Goal: Information Seeking & Learning: Check status

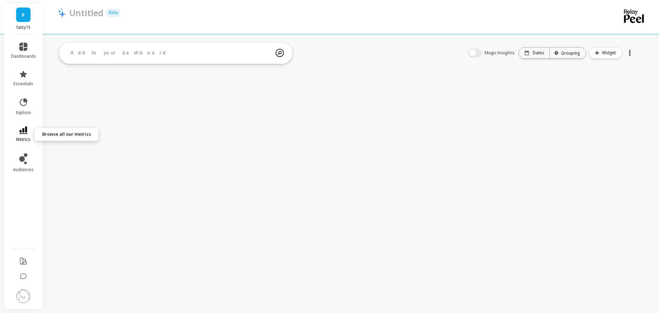
click at [21, 134] on icon at bounding box center [23, 130] width 8 height 8
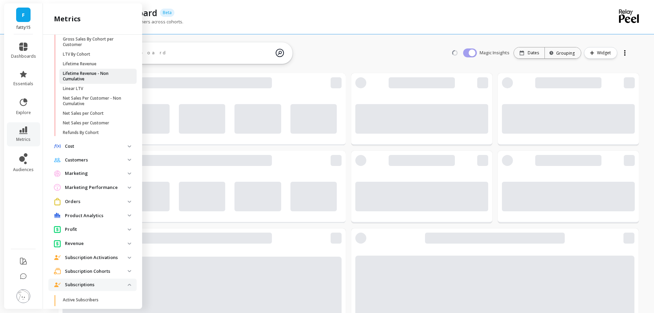
scroll to position [168, 0]
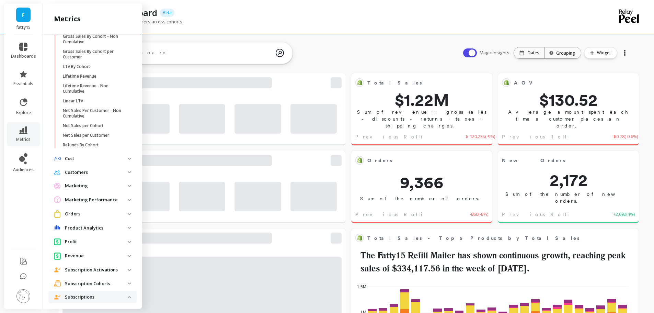
click at [104, 184] on p "Marketing" at bounding box center [96, 185] width 63 height 7
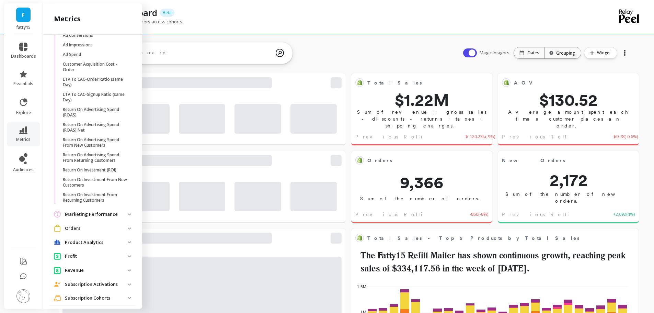
scroll to position [408, 0]
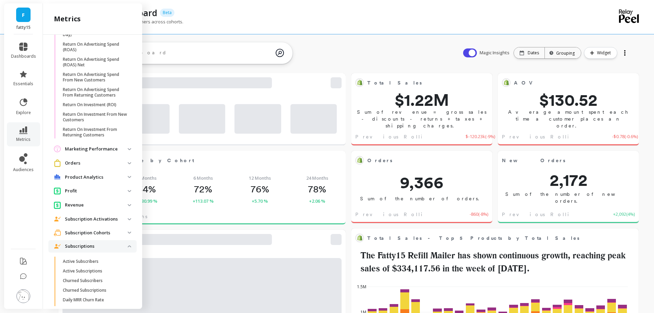
click at [114, 148] on p "Marketing Performance" at bounding box center [96, 149] width 63 height 7
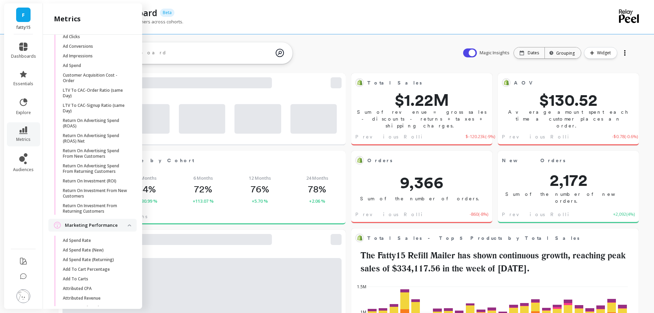
scroll to position [0, 0]
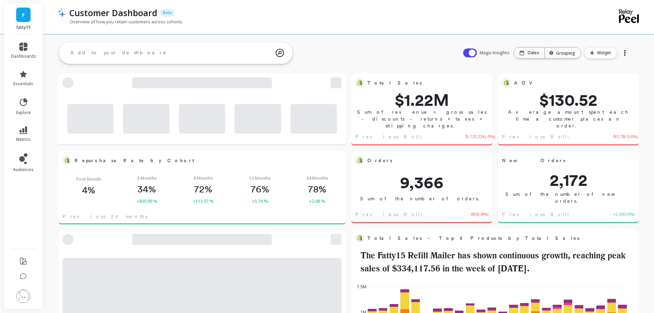
click at [289, 10] on div "Customer Dashboard Beta" at bounding box center [325, 13] width 518 height 12
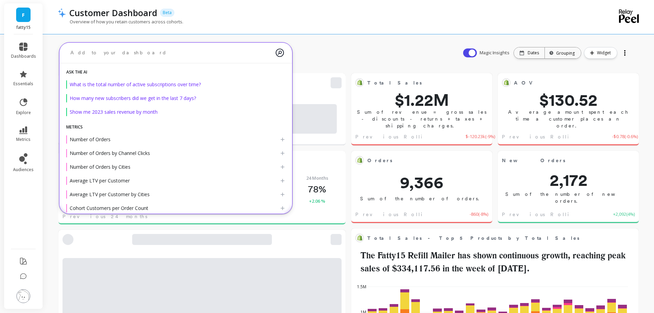
click at [138, 49] on textarea at bounding box center [170, 53] width 211 height 18
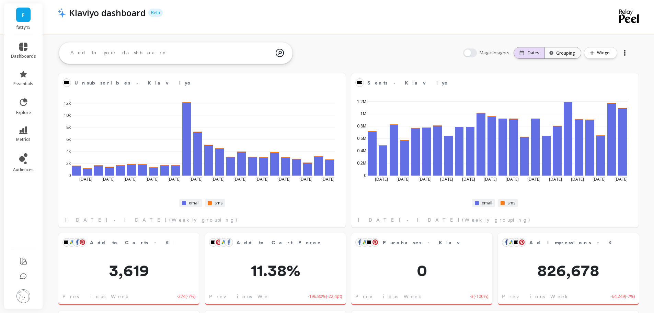
click at [532, 54] on p "Dates" at bounding box center [533, 52] width 11 height 5
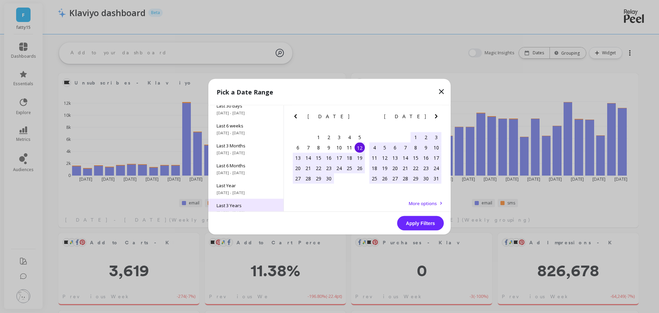
scroll to position [93, 0]
click at [247, 202] on span "10/1/2015 - 10/12/2025" at bounding box center [246, 204] width 59 height 5
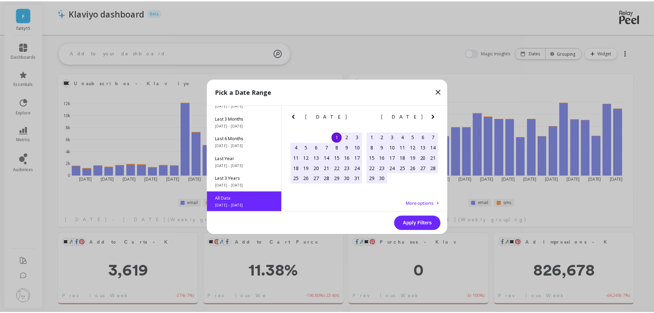
scroll to position [0, 0]
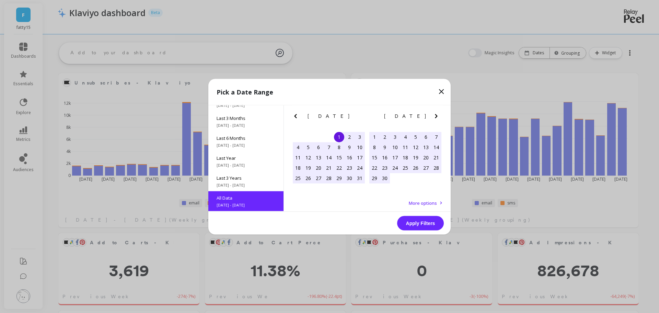
click at [429, 220] on button "Apply Filters" at bounding box center [420, 223] width 47 height 14
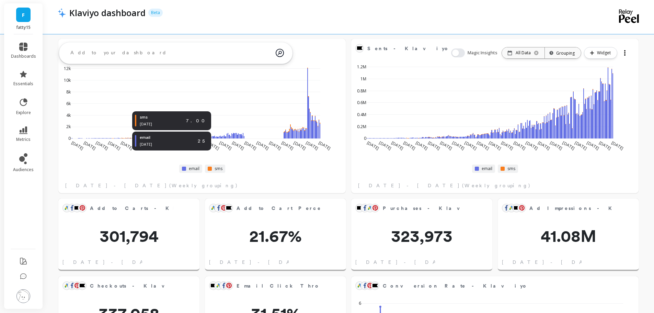
scroll to position [0, 0]
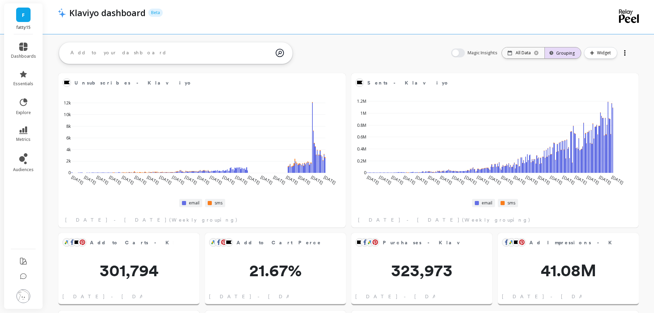
click at [553, 50] on div "Grouping" at bounding box center [563, 53] width 24 height 7
click at [563, 123] on div "Monthly" at bounding box center [563, 121] width 35 height 12
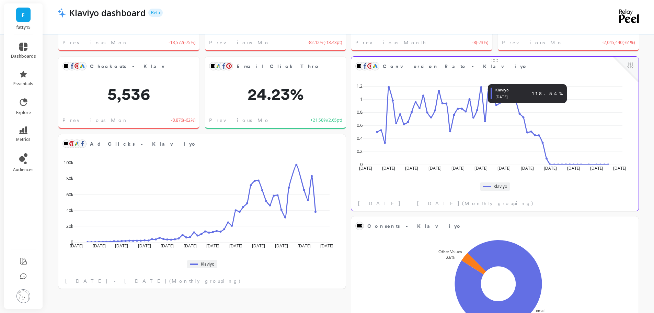
scroll to position [323, 0]
